Goal: Navigation & Orientation: Find specific page/section

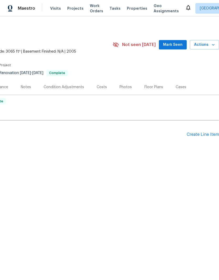
scroll to position [0, 78]
click at [126, 88] on div "Photos" at bounding box center [125, 87] width 12 height 5
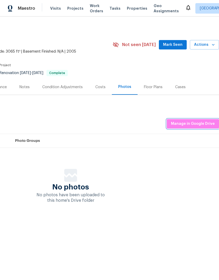
click at [205, 127] on span "Manage in Google Drive" at bounding box center [193, 124] width 44 height 7
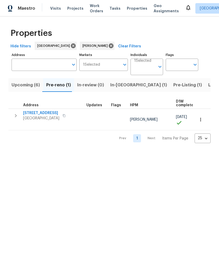
click at [22, 83] on span "Upcoming (6)" at bounding box center [26, 84] width 28 height 7
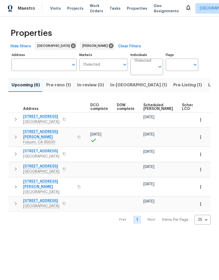
scroll to position [0, 117]
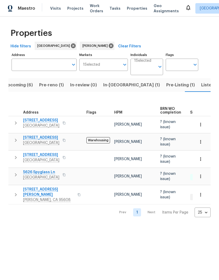
scroll to position [0, 7]
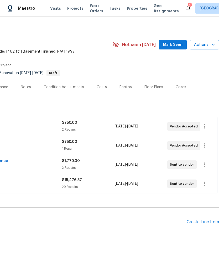
scroll to position [0, 78]
click at [205, 145] on icon "button" at bounding box center [204, 146] width 6 height 6
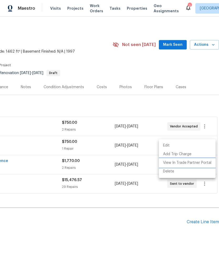
click at [204, 164] on li "View In Trade Partner Portal" at bounding box center [187, 163] width 57 height 9
click at [161, 222] on div at bounding box center [109, 140] width 219 height 280
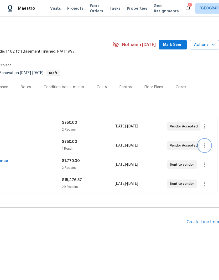
click at [205, 144] on icon "button" at bounding box center [204, 146] width 6 height 6
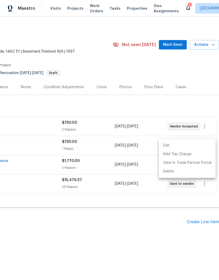
click at [160, 237] on div at bounding box center [109, 140] width 219 height 280
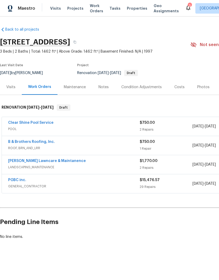
scroll to position [0, 0]
click at [37, 140] on link "B & Brothers Roofing, Inc." at bounding box center [31, 142] width 47 height 4
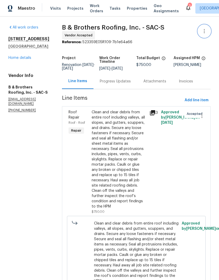
click at [204, 33] on icon "button" at bounding box center [203, 31] width 1 height 4
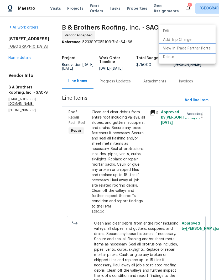
click at [201, 49] on li "View In Trade Partner Portal" at bounding box center [187, 48] width 57 height 9
click at [39, 134] on div at bounding box center [109, 140] width 219 height 280
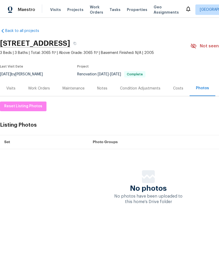
scroll to position [0, 78]
